Goal: Information Seeking & Learning: Learn about a topic

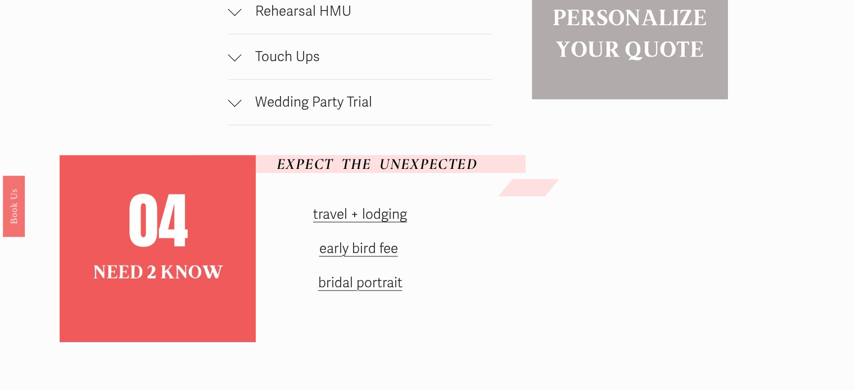
scroll to position [1328, 0]
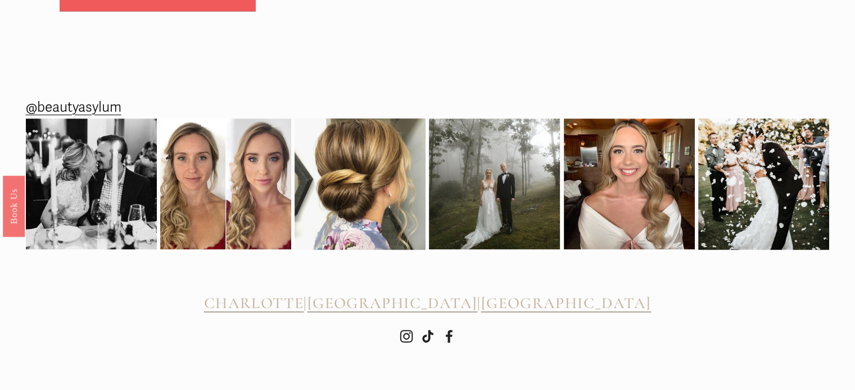
click at [301, 303] on span "CHARLOTTE" at bounding box center [253, 303] width 99 height 19
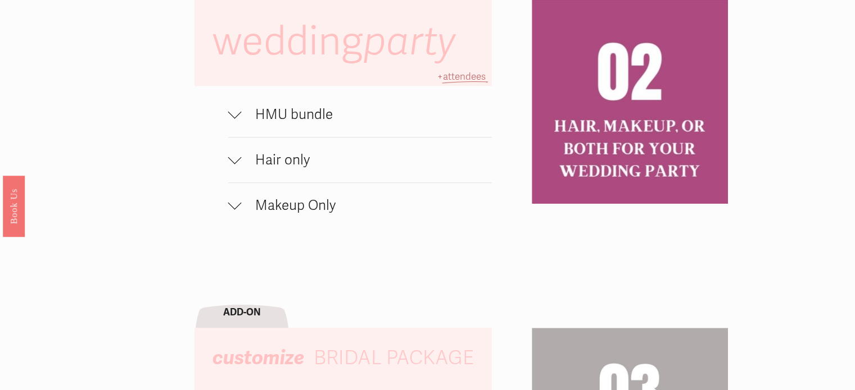
scroll to position [787, 0]
click at [235, 118] on div at bounding box center [234, 111] width 13 height 13
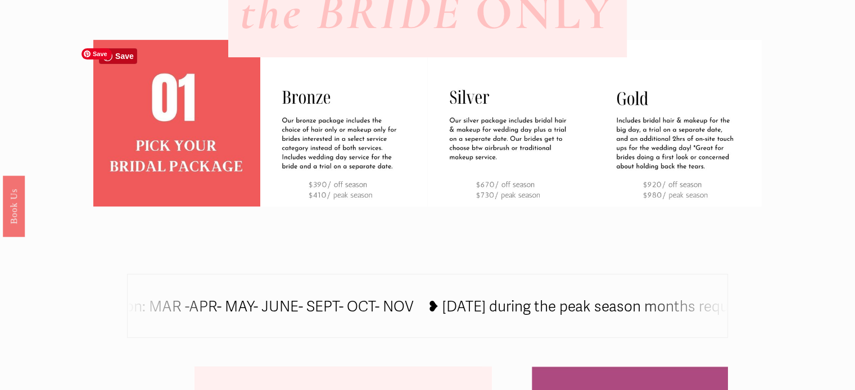
scroll to position [393, 0]
